Goal: Information Seeking & Learning: Learn about a topic

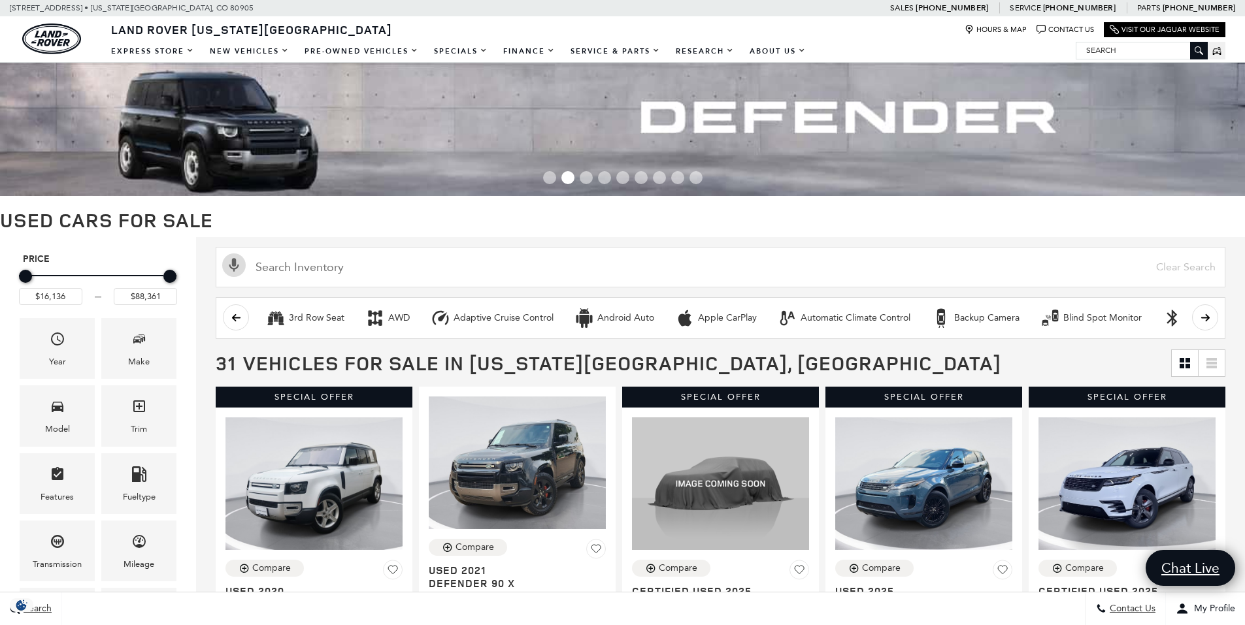
drag, startPoint x: 0, startPoint y: 0, endPoint x: 595, endPoint y: 223, distance: 634.9
click at [595, 223] on h1 "Used Cars for Sale" at bounding box center [622, 220] width 1245 height 22
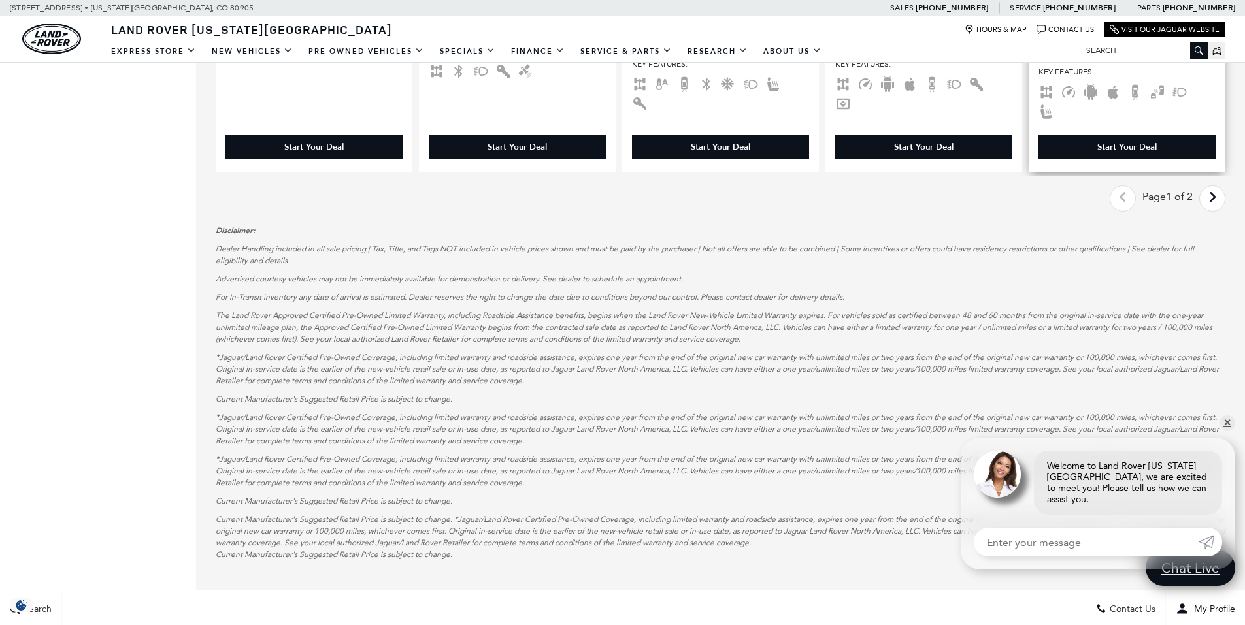
scroll to position [1960, 0]
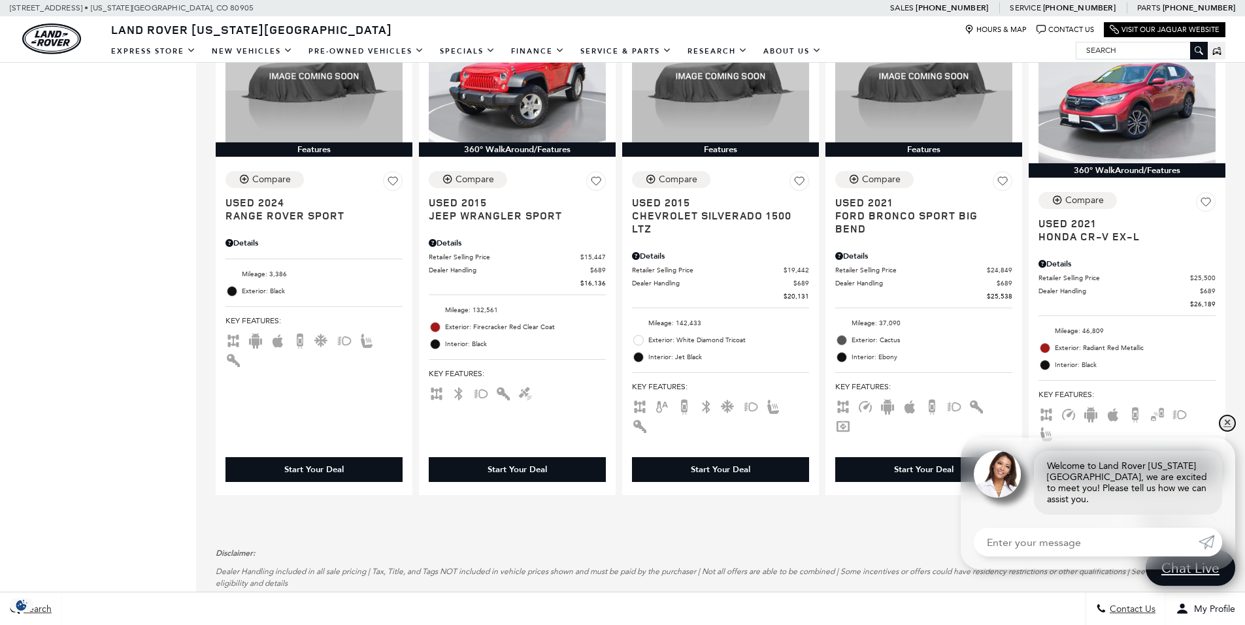
click at [1222, 431] on link "✕" at bounding box center [1227, 424] width 16 height 16
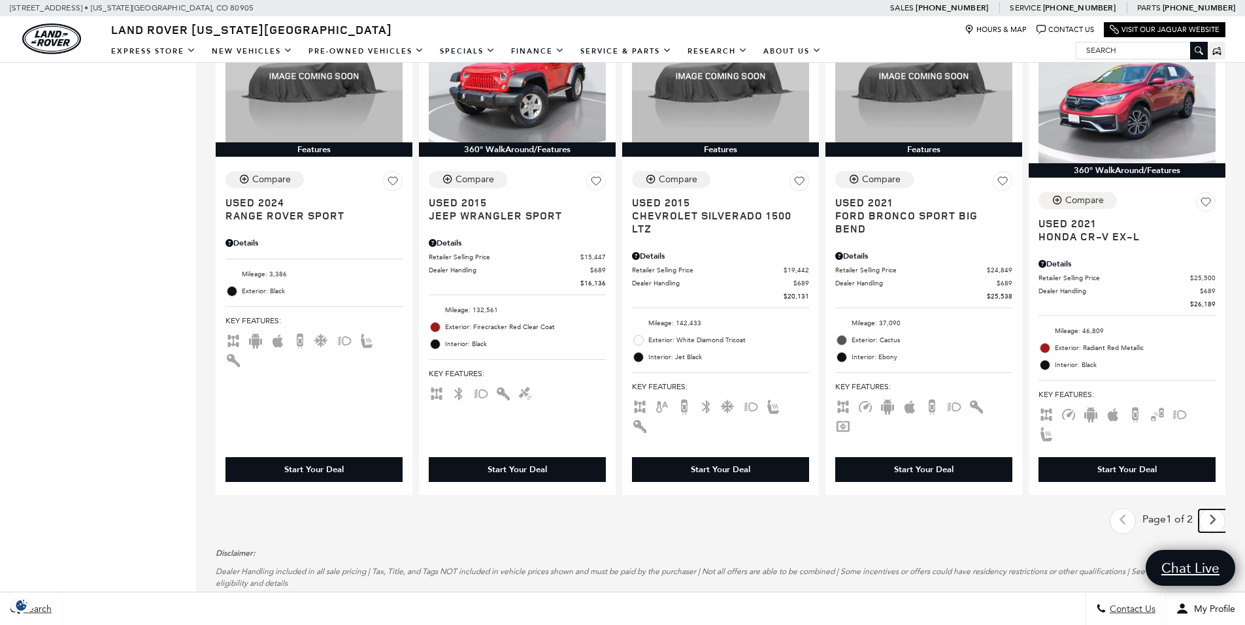
click at [1216, 510] on icon "next page" at bounding box center [1212, 520] width 8 height 21
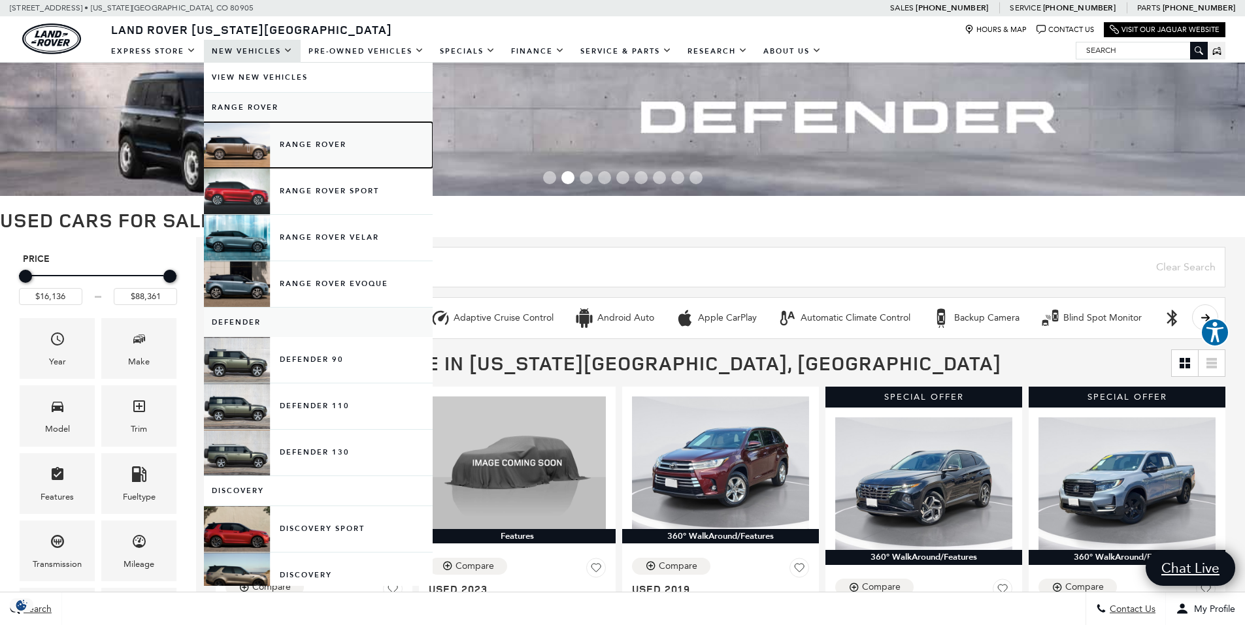
click at [297, 146] on link "Range Rover" at bounding box center [318, 145] width 229 height 46
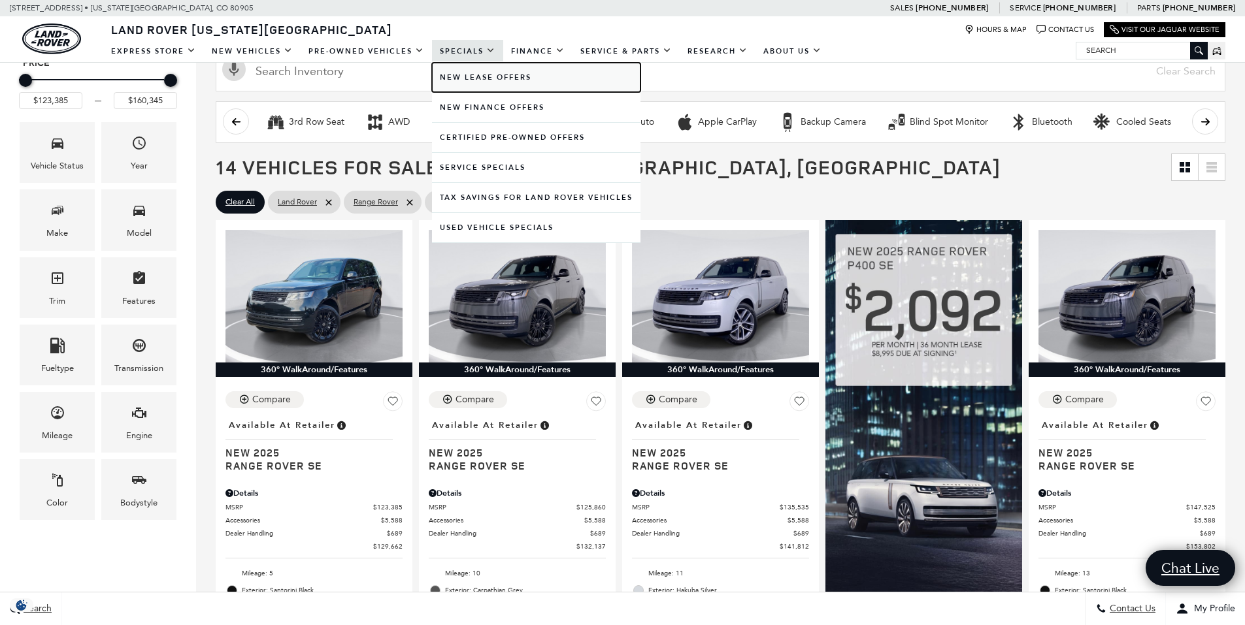
click at [458, 72] on link "New Lease Offers" at bounding box center [536, 77] width 208 height 29
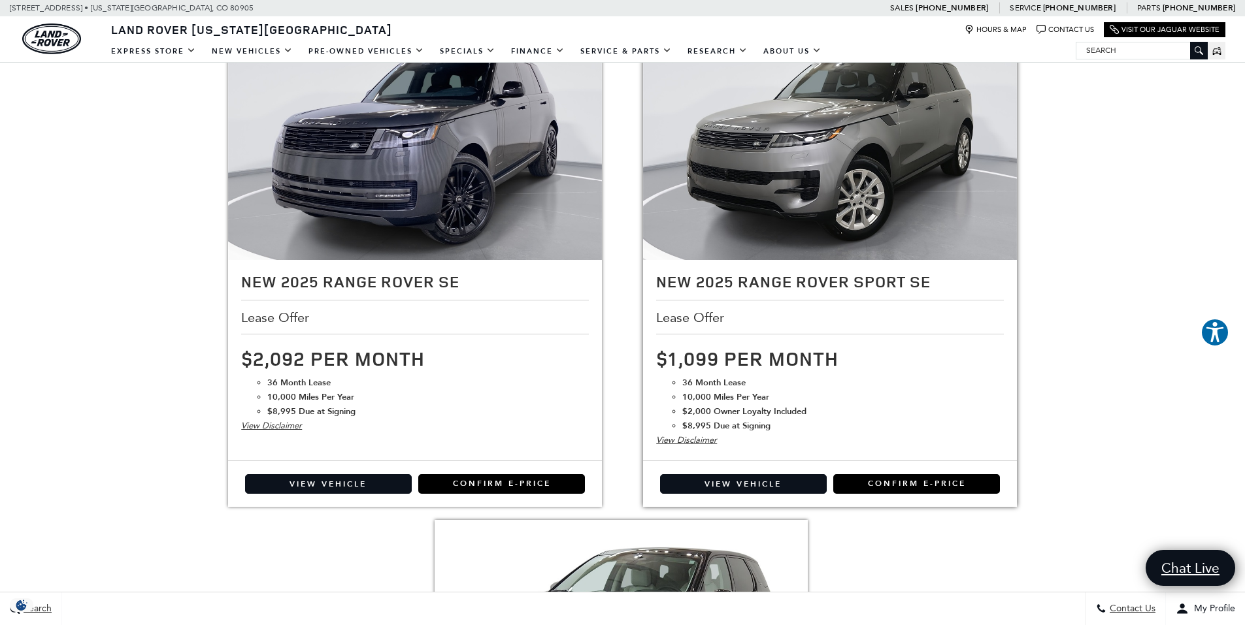
scroll to position [784, 0]
